Goal: Information Seeking & Learning: Learn about a topic

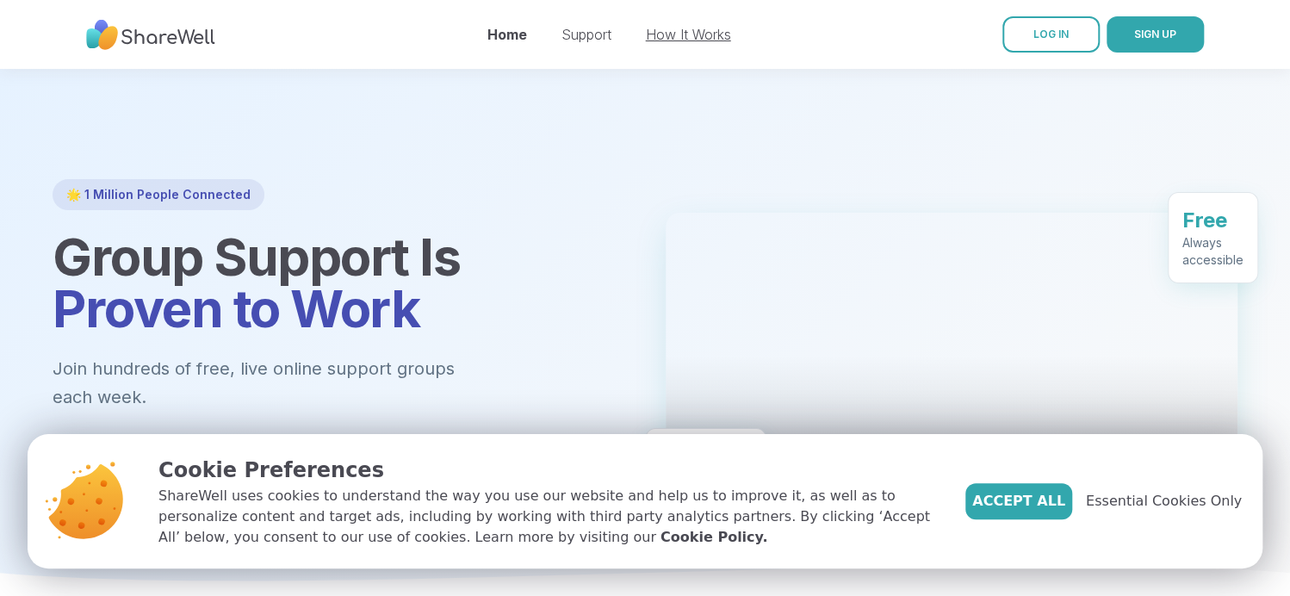
click at [689, 34] on link "How It Works" at bounding box center [688, 34] width 85 height 17
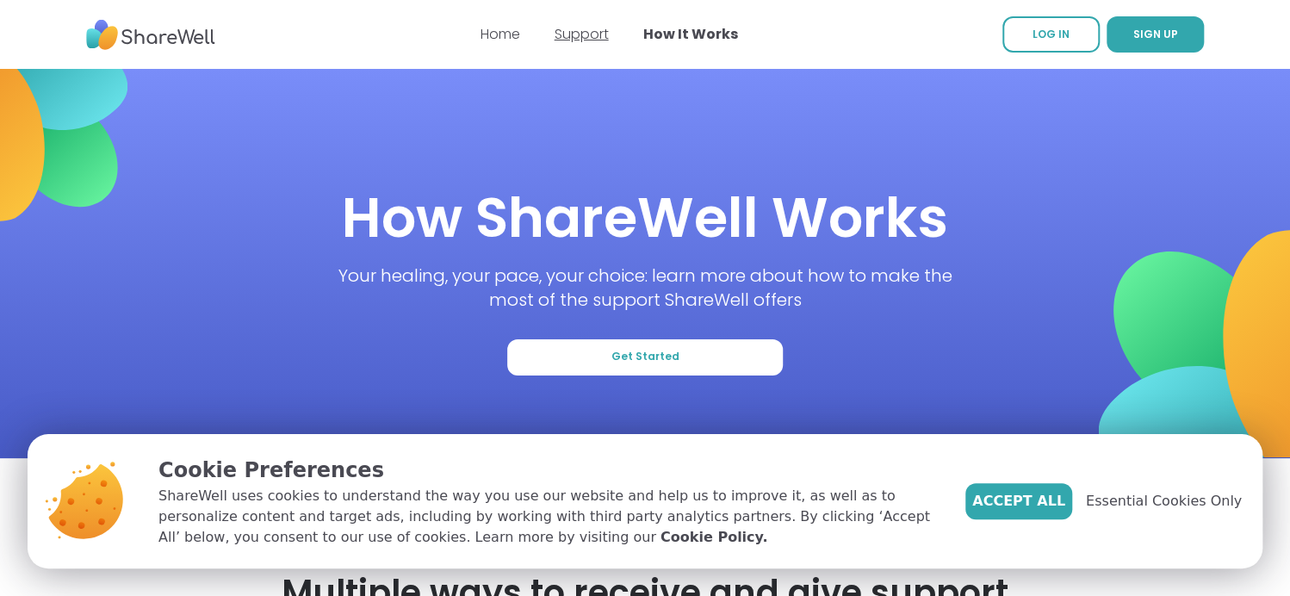
click at [591, 34] on link "Support" at bounding box center [582, 34] width 54 height 20
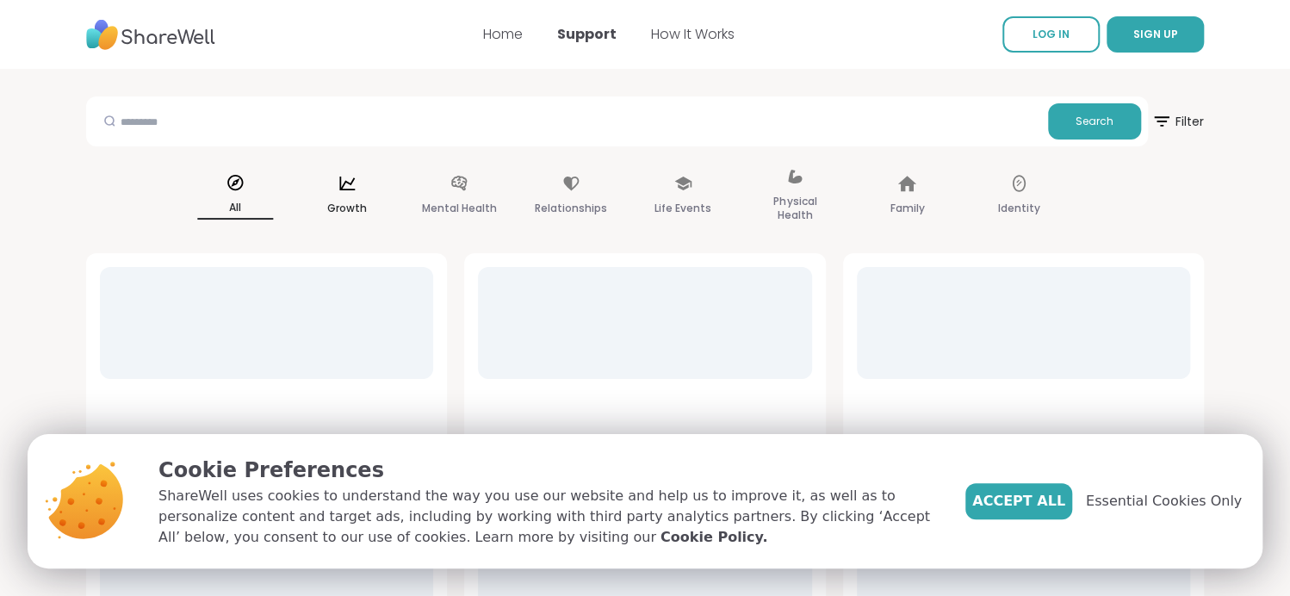
drag, startPoint x: 195, startPoint y: 186, endPoint x: 365, endPoint y: 186, distance: 170.5
click at [347, 187] on div "All Growth Mental Health Relationships Life Events Physical Health Family Ident…" at bounding box center [742, 196] width 1118 height 86
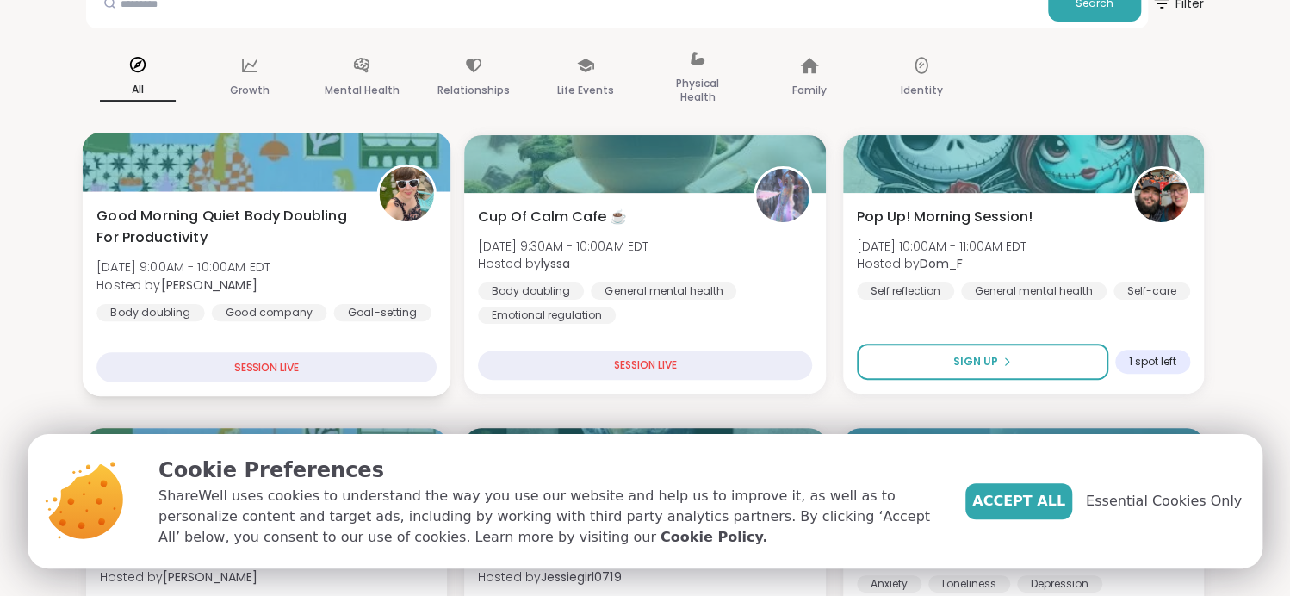
scroll to position [115, 0]
